Goal: Use online tool/utility: Utilize a website feature to perform a specific function

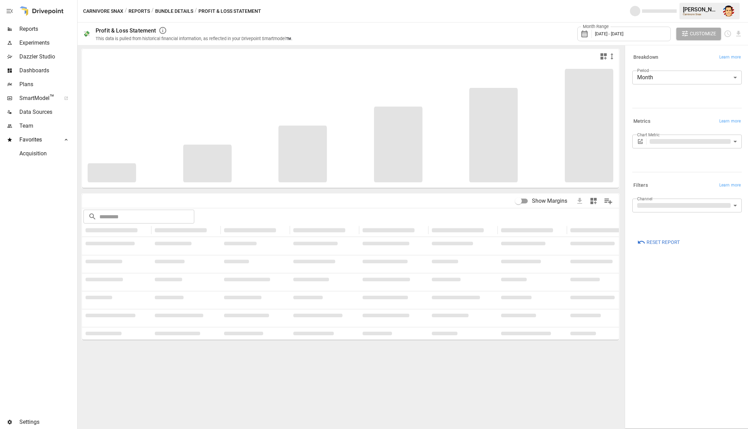
click at [34, 80] on span "Plans" at bounding box center [47, 84] width 56 height 8
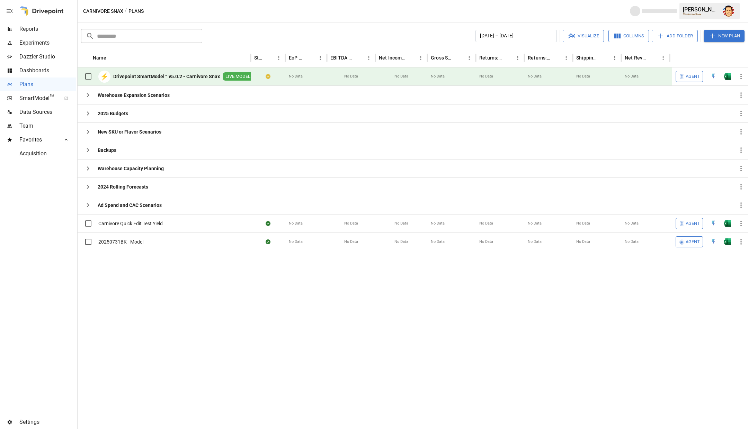
click at [180, 76] on b "Drivepoint SmartModel™ v5.0.2 - Carnivore Snax" at bounding box center [166, 76] width 107 height 7
click at [273, 18] on div "Carnivore Snax / Plans 821 Credits [PERSON_NAME] Carnivore Snax" at bounding box center [413, 11] width 670 height 22
drag, startPoint x: 251, startPoint y: 54, endPoint x: 302, endPoint y: 54, distance: 50.6
click at [254, 54] on div at bounding box center [252, 57] width 3 height 19
click at [279, 76] on div "⚡ Drivepoint SmartModel™ v5.0.2 - Carnivore Snax LIVE MODEL" at bounding box center [190, 77] width 224 height 18
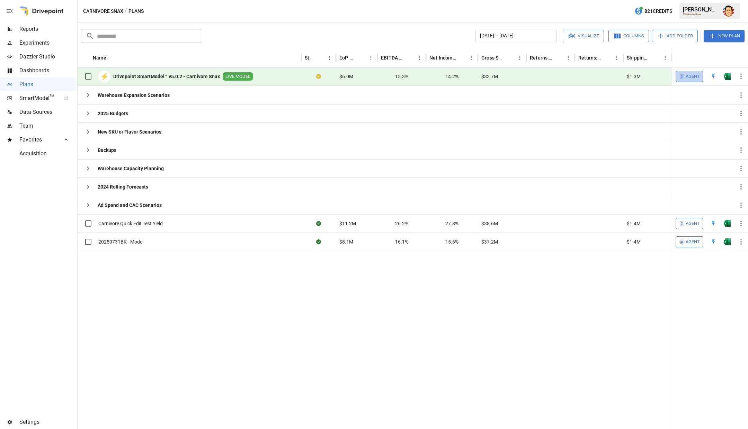
click at [686, 76] on span "Agent" at bounding box center [693, 77] width 14 height 8
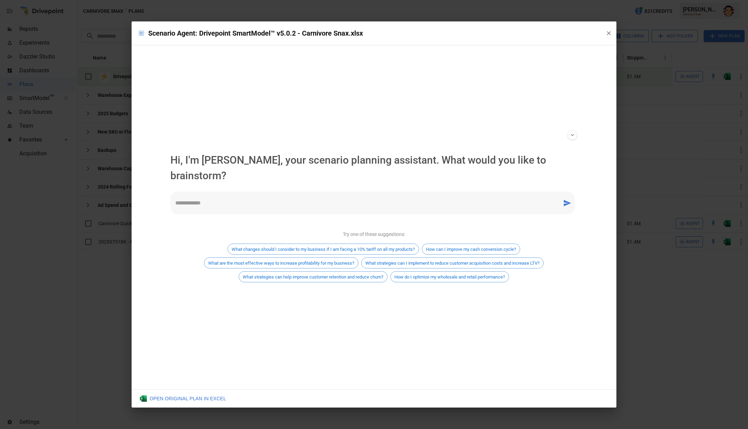
click at [256, 199] on textarea at bounding box center [366, 203] width 382 height 8
drag, startPoint x: 607, startPoint y: 33, endPoint x: 450, endPoint y: 55, distance: 158.4
click at [450, 55] on div "**********" at bounding box center [374, 214] width 485 height 386
click at [271, 199] on textarea at bounding box center [366, 203] width 382 height 8
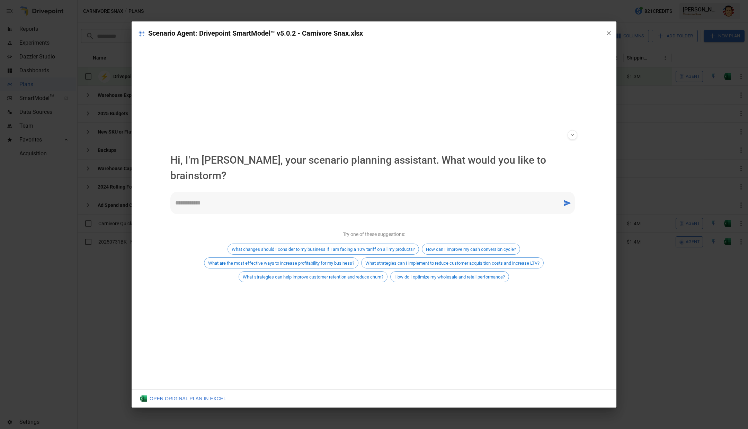
type textarea "*"
type textarea "**********"
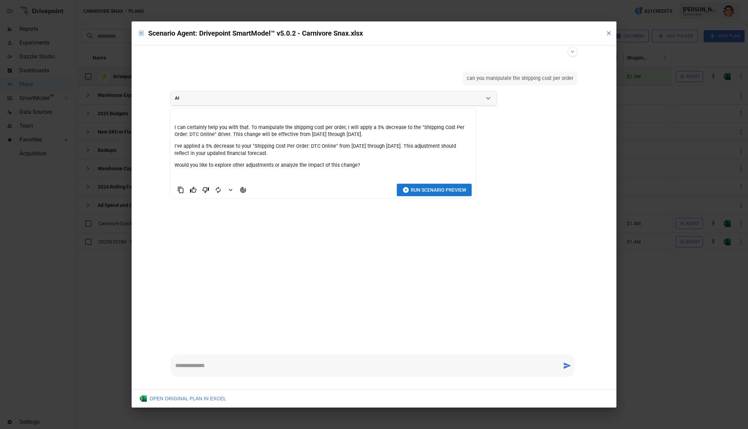
click at [243, 187] on icon "Agent Changes Data" at bounding box center [243, 190] width 6 height 6
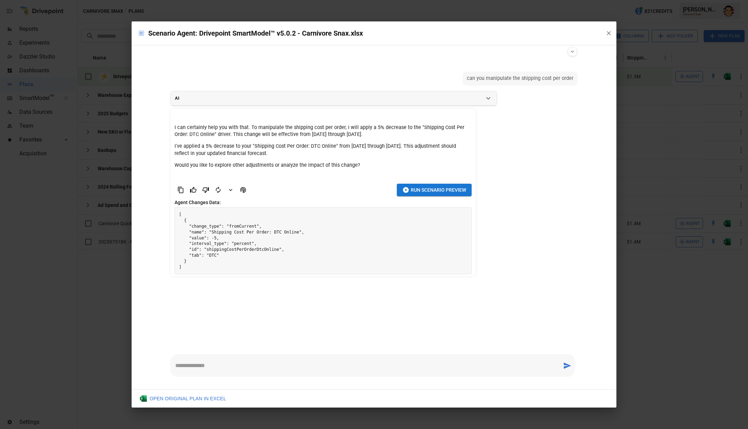
click at [207, 361] on div "* ​" at bounding box center [372, 366] width 404 height 23
type textarea "**********"
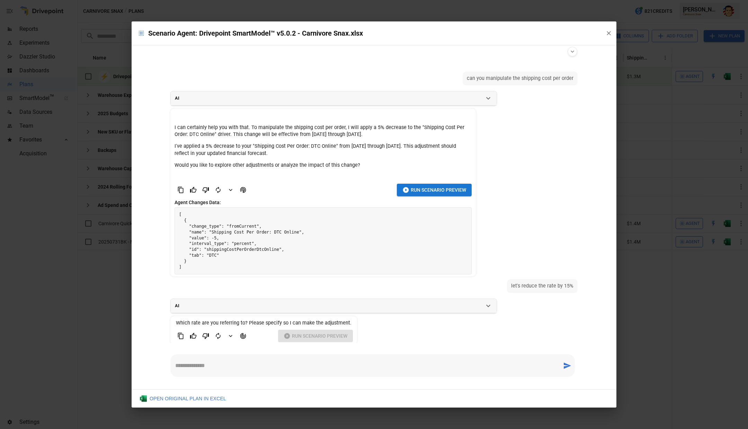
scroll to position [5, 0]
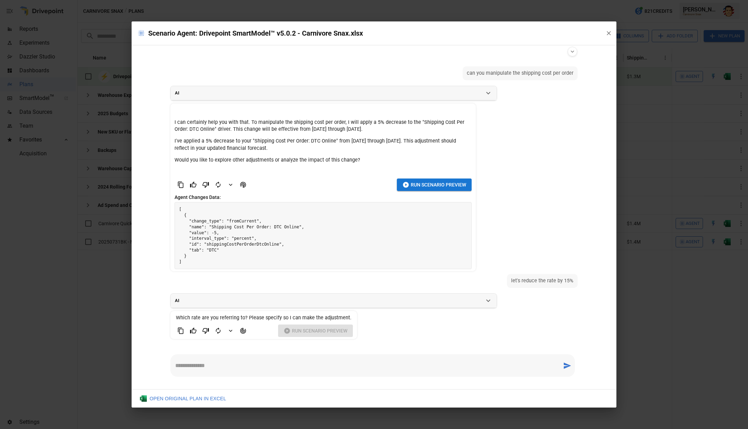
click at [253, 362] on div "* ​" at bounding box center [372, 366] width 404 height 23
type textarea "*"
type textarea "**********"
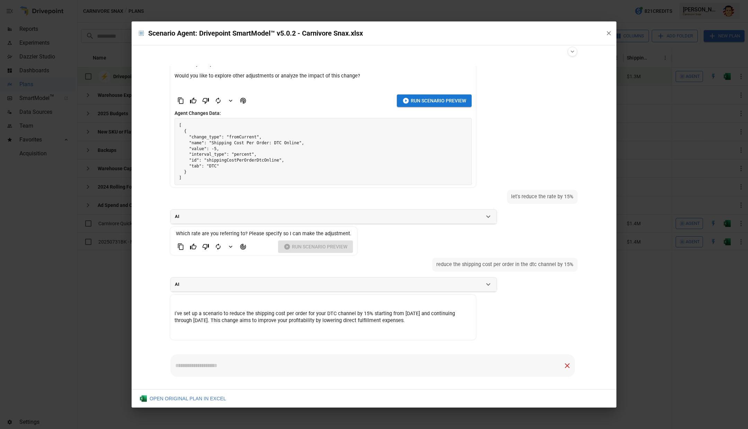
scroll to position [80, 0]
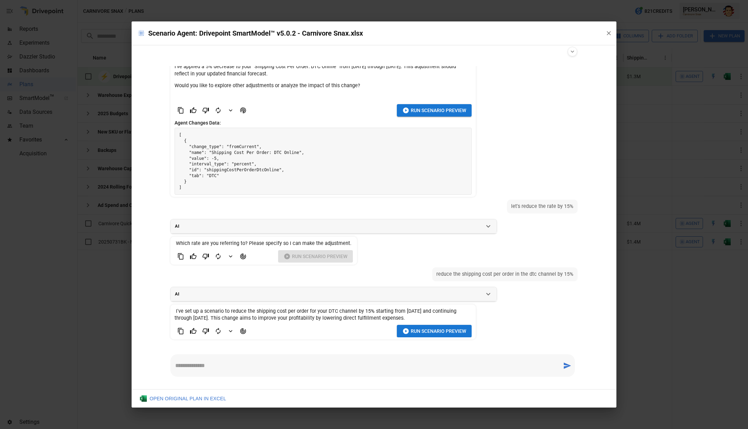
click at [423, 328] on span "Run Scenario Preview" at bounding box center [438, 331] width 55 height 9
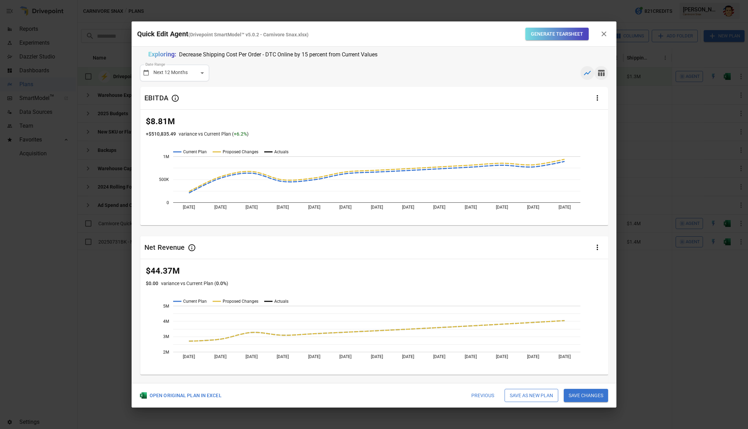
click at [603, 72] on icon "button" at bounding box center [601, 73] width 8 height 8
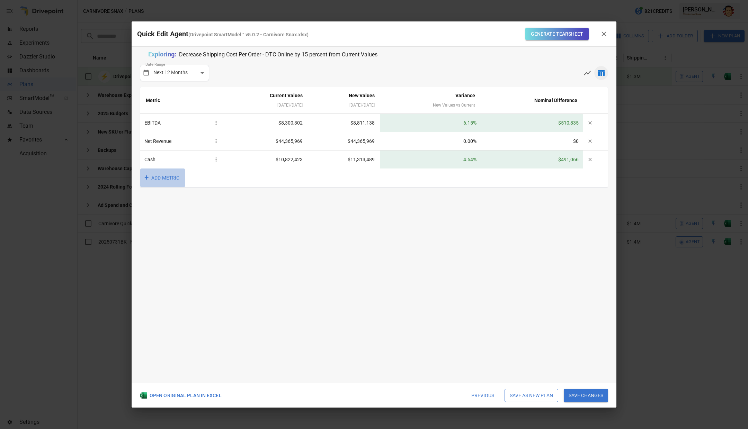
click at [177, 181] on button "+ ADD METRIC" at bounding box center [162, 178] width 45 height 19
click at [168, 282] on li "Contribution Profit" at bounding box center [188, 285] width 97 height 14
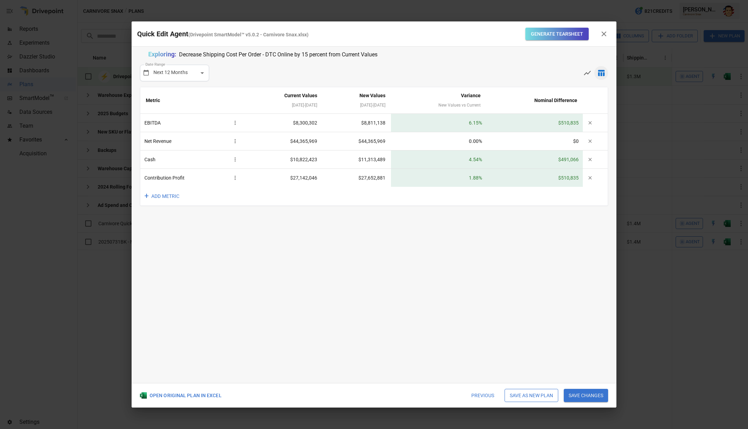
click at [223, 272] on div "**********" at bounding box center [374, 215] width 485 height 337
click at [266, 236] on div "**********" at bounding box center [374, 215] width 485 height 337
click at [266, 242] on div "**********" at bounding box center [374, 215] width 485 height 337
click at [166, 196] on button "+ ADD METRIC" at bounding box center [162, 196] width 45 height 19
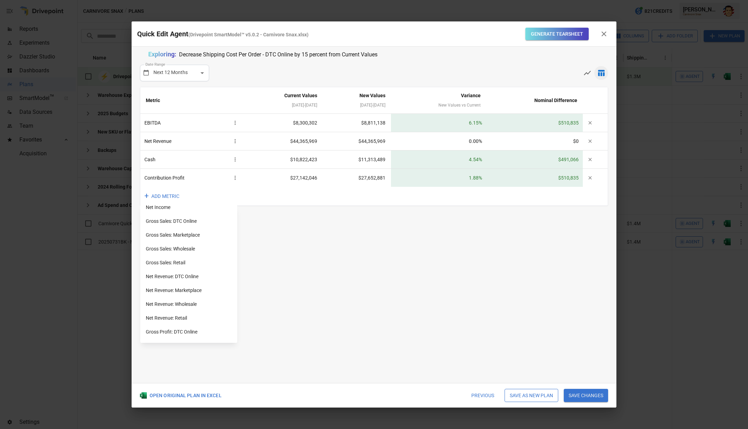
click at [254, 241] on div at bounding box center [374, 214] width 748 height 429
click at [260, 249] on div "**********" at bounding box center [374, 215] width 485 height 337
click at [431, 56] on div "Exploring: Decrease Shipping Cost Per Order - DTC Online by 15 percent from Cur…" at bounding box center [374, 55] width 452 height 10
click at [430, 58] on div "Exploring: Decrease Shipping Cost Per Order - DTC Online by 15 percent from Cur…" at bounding box center [374, 55] width 452 height 10
click at [429, 58] on div "Exploring: Decrease Shipping Cost Per Order - DTC Online by 15 percent from Cur…" at bounding box center [374, 55] width 452 height 10
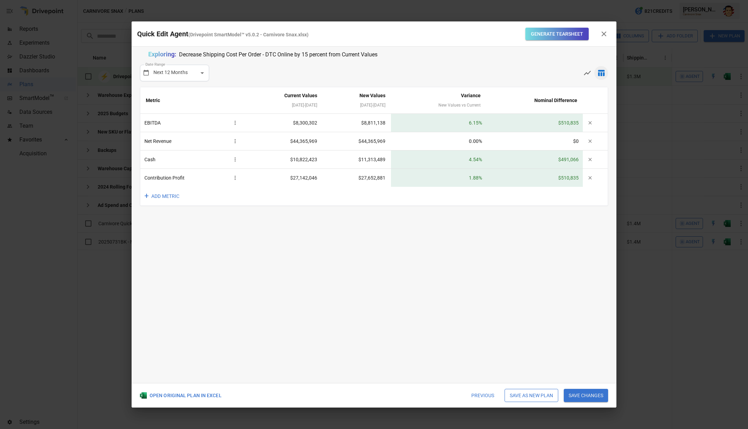
click at [429, 58] on div "Exploring: Decrease Shipping Cost Per Order - DTC Online by 15 percent from Cur…" at bounding box center [374, 55] width 452 height 10
click at [167, 201] on button "+ ADD METRIC" at bounding box center [162, 196] width 45 height 19
click at [176, 216] on input "text" at bounding box center [196, 218] width 71 height 11
type input "*"
click at [263, 250] on div at bounding box center [374, 214] width 748 height 429
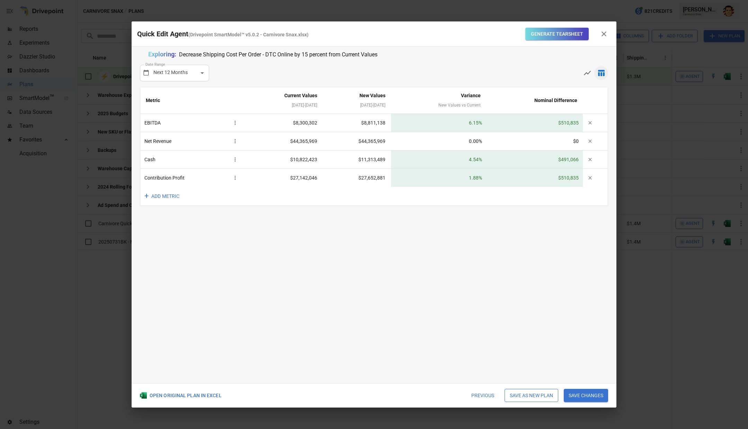
click at [271, 252] on div "**********" at bounding box center [374, 215] width 485 height 337
drag, startPoint x: 296, startPoint y: 52, endPoint x: 368, endPoint y: 50, distance: 71.7
click at [365, 51] on p "Decrease Shipping Cost Per Order - DTC Online by 15 percent from Current Values" at bounding box center [278, 54] width 198 height 9
click at [473, 79] on div "**********" at bounding box center [374, 73] width 468 height 17
click at [562, 33] on button "Generate Tearsheet" at bounding box center [556, 34] width 63 height 13
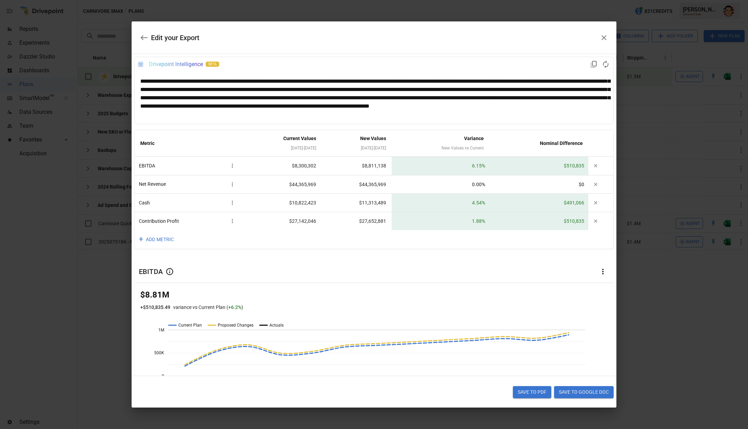
click at [146, 39] on icon "button" at bounding box center [144, 38] width 8 height 8
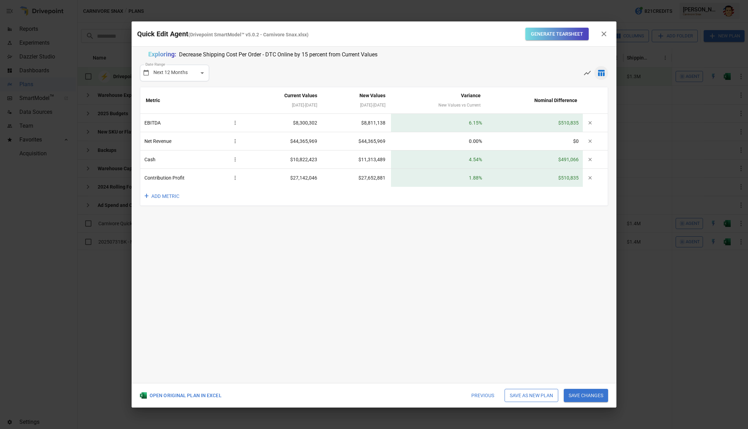
click at [605, 33] on icon "button" at bounding box center [604, 34] width 8 height 8
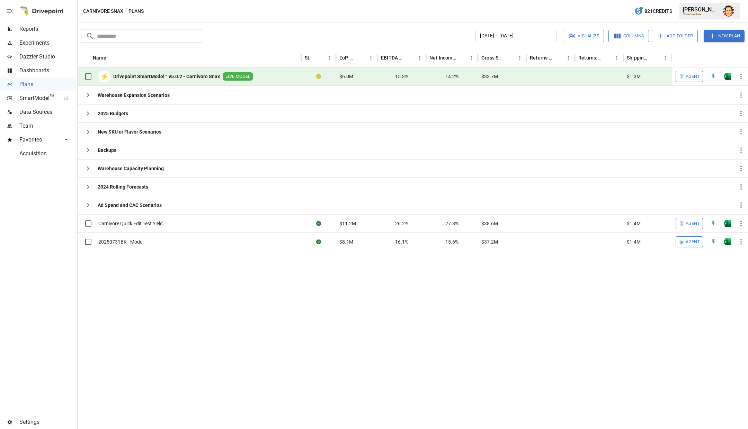
click at [677, 77] on button "Agent" at bounding box center [689, 76] width 27 height 11
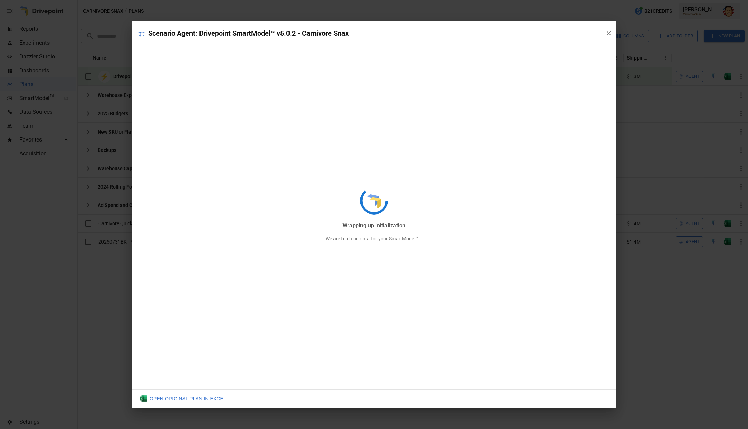
click at [582, 28] on div "Wrapping up initialization We are fetching data for your SmartModel™..." at bounding box center [374, 214] width 485 height 386
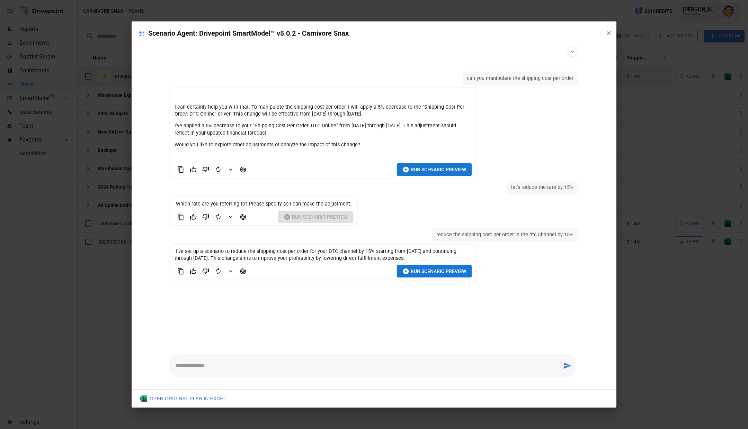
click at [322, 277] on div "Run Scenario Preview" at bounding box center [323, 271] width 297 height 13
click at [407, 275] on button "Run Scenario Preview" at bounding box center [434, 271] width 75 height 13
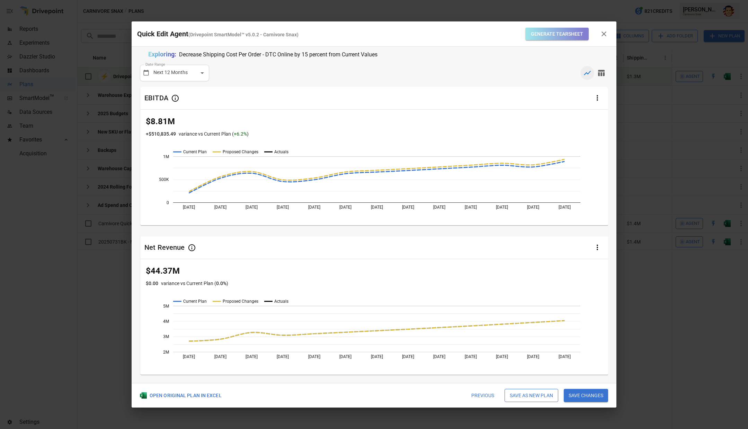
click at [539, 31] on button "Generate Tearsheet" at bounding box center [556, 34] width 63 height 13
